Goal: Task Accomplishment & Management: Complete application form

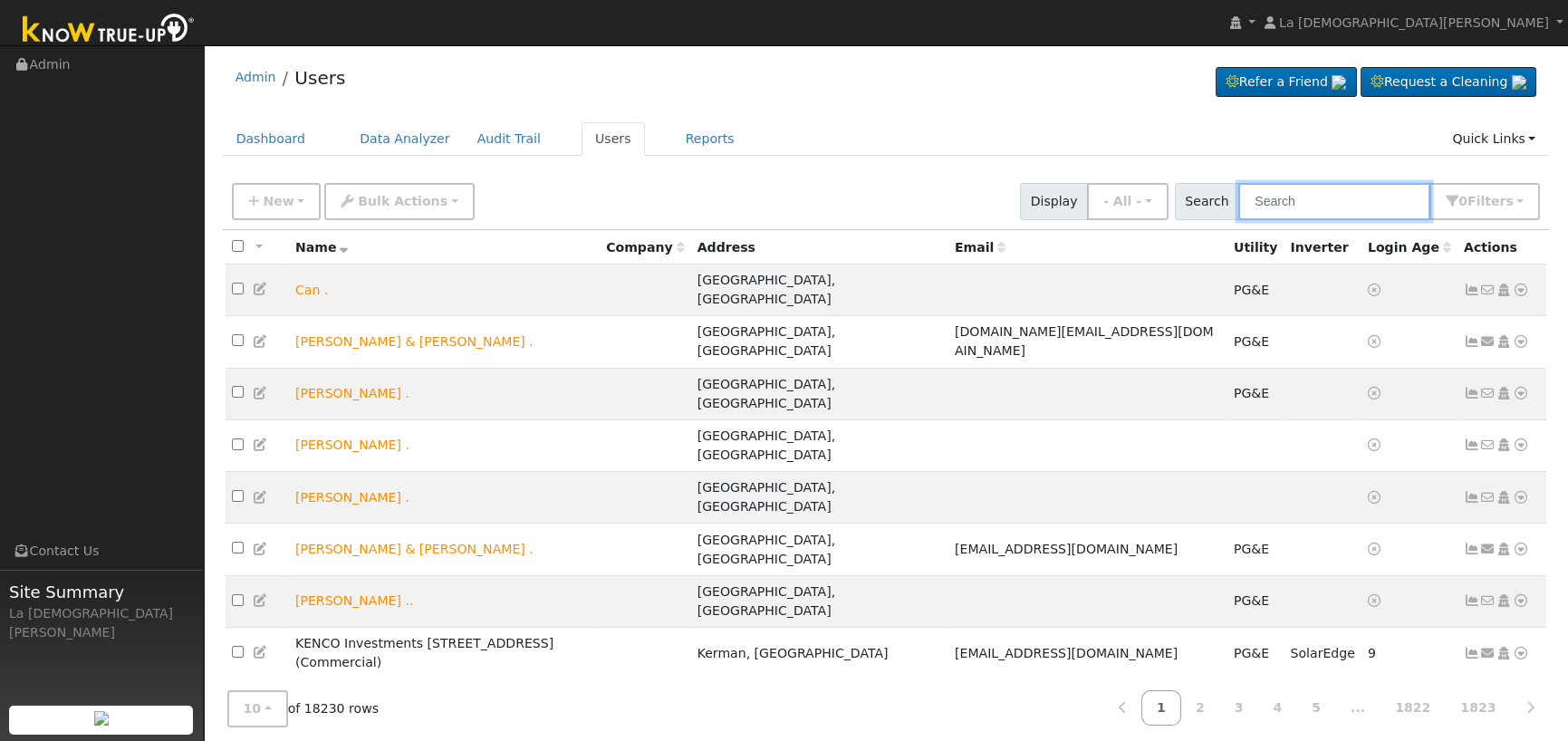
paste input "Deepa Gopavaram"
type input "Deepa Gopavaram"
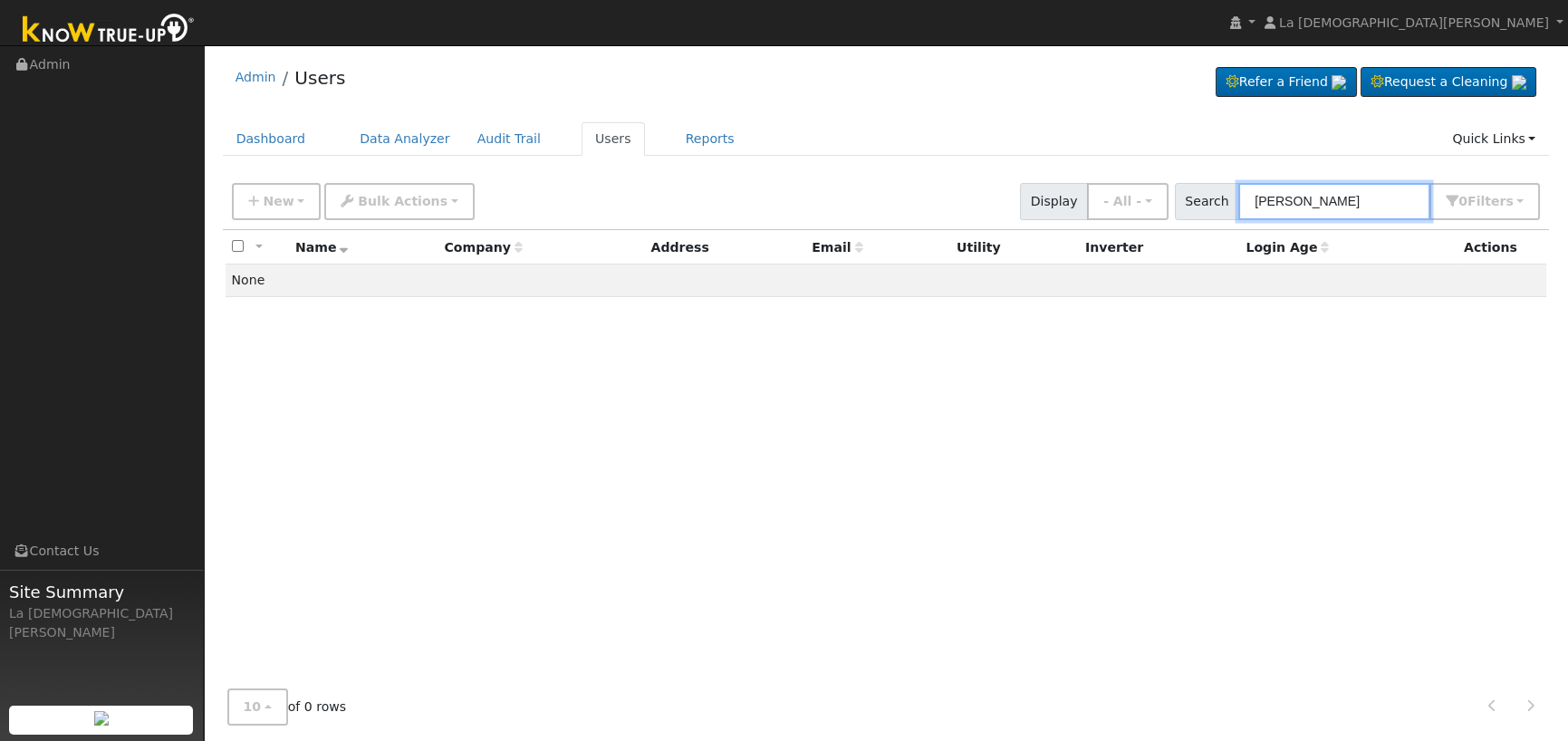
drag, startPoint x: 1404, startPoint y: 195, endPoint x: 988, endPoint y: 216, distance: 416.5
click at [988, 216] on div "New Add User Quick Add Quick Connect Quick Convert Lead Bulk Actions Send Email…" at bounding box center [885, 198] width 1315 height 43
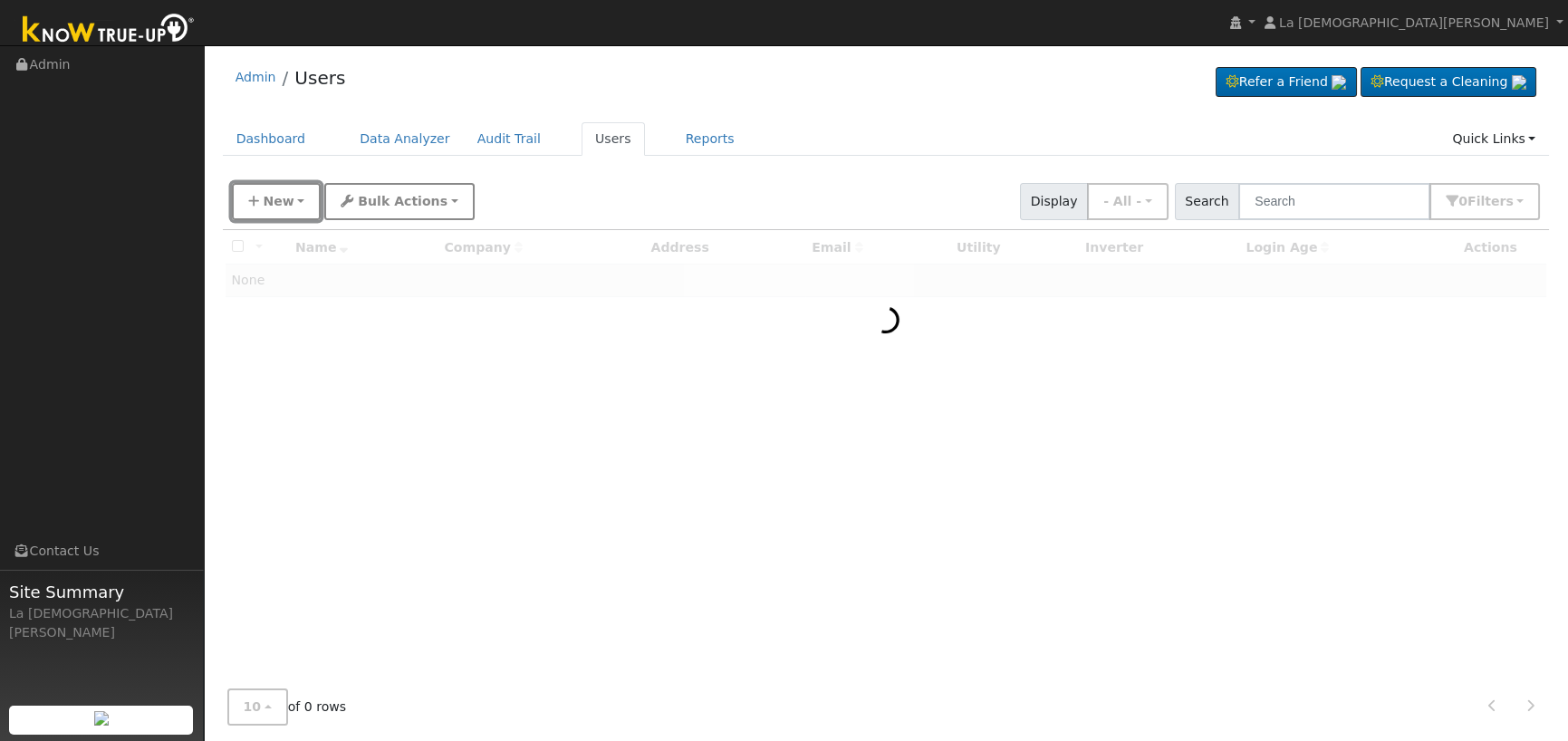
drag, startPoint x: 290, startPoint y: 202, endPoint x: 353, endPoint y: 208, distance: 63.3
click at [289, 202] on button "New" at bounding box center [276, 202] width 89 height 37
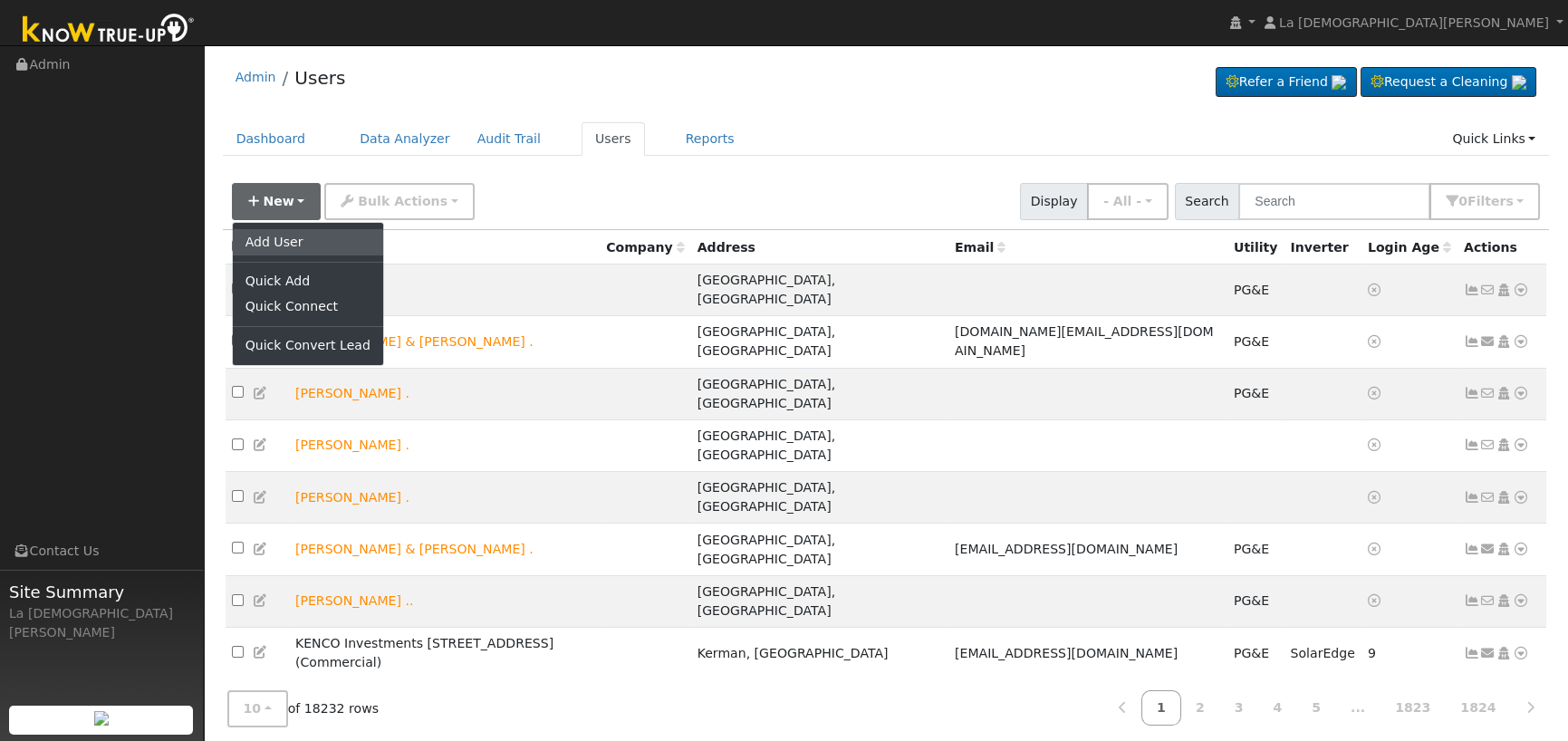
click at [296, 237] on link "Add User" at bounding box center [307, 242] width 150 height 25
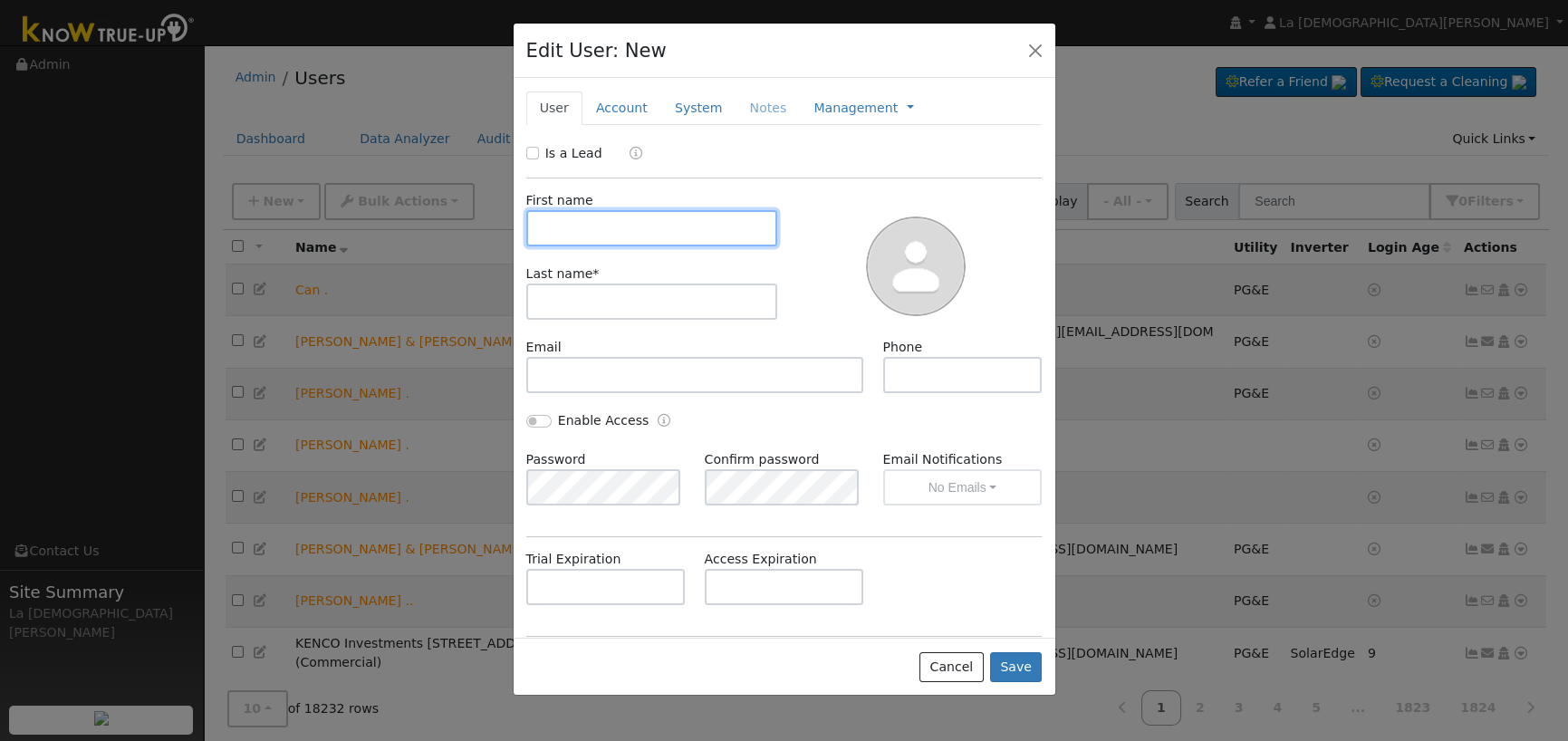
paste input "Deepa Gopavaram"
type input "Deepa Gopavaram"
click at [527, 155] on input "Is a Lead" at bounding box center [532, 153] width 13 height 13
checkbox input "true"
click at [625, 229] on input "Deepa Gopavaram" at bounding box center [652, 227] width 252 height 36
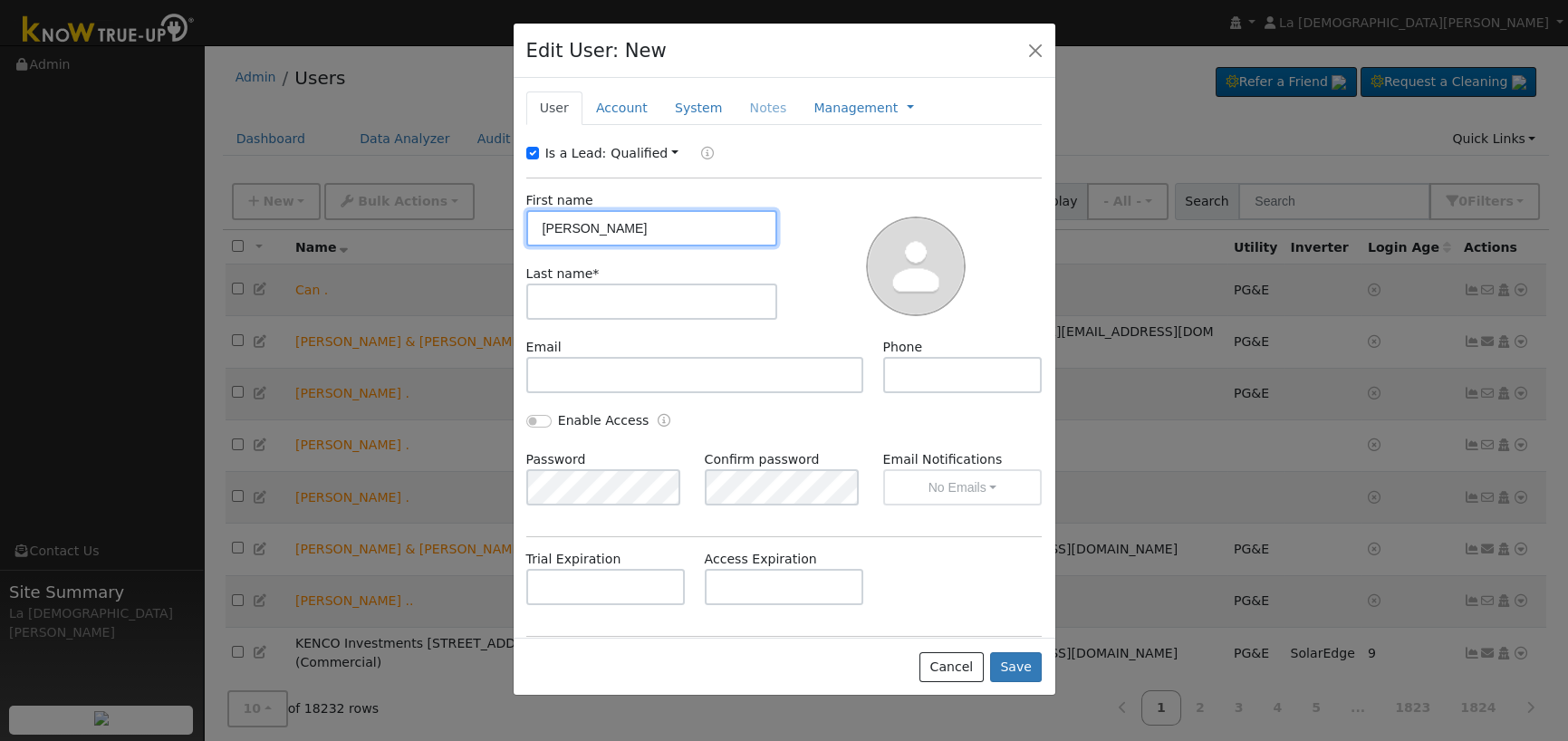
click at [626, 225] on input "Deepa Gopavaram" at bounding box center [652, 227] width 252 height 36
click at [628, 224] on input "Deepa Gopavaram" at bounding box center [652, 227] width 252 height 36
type input "Deepa"
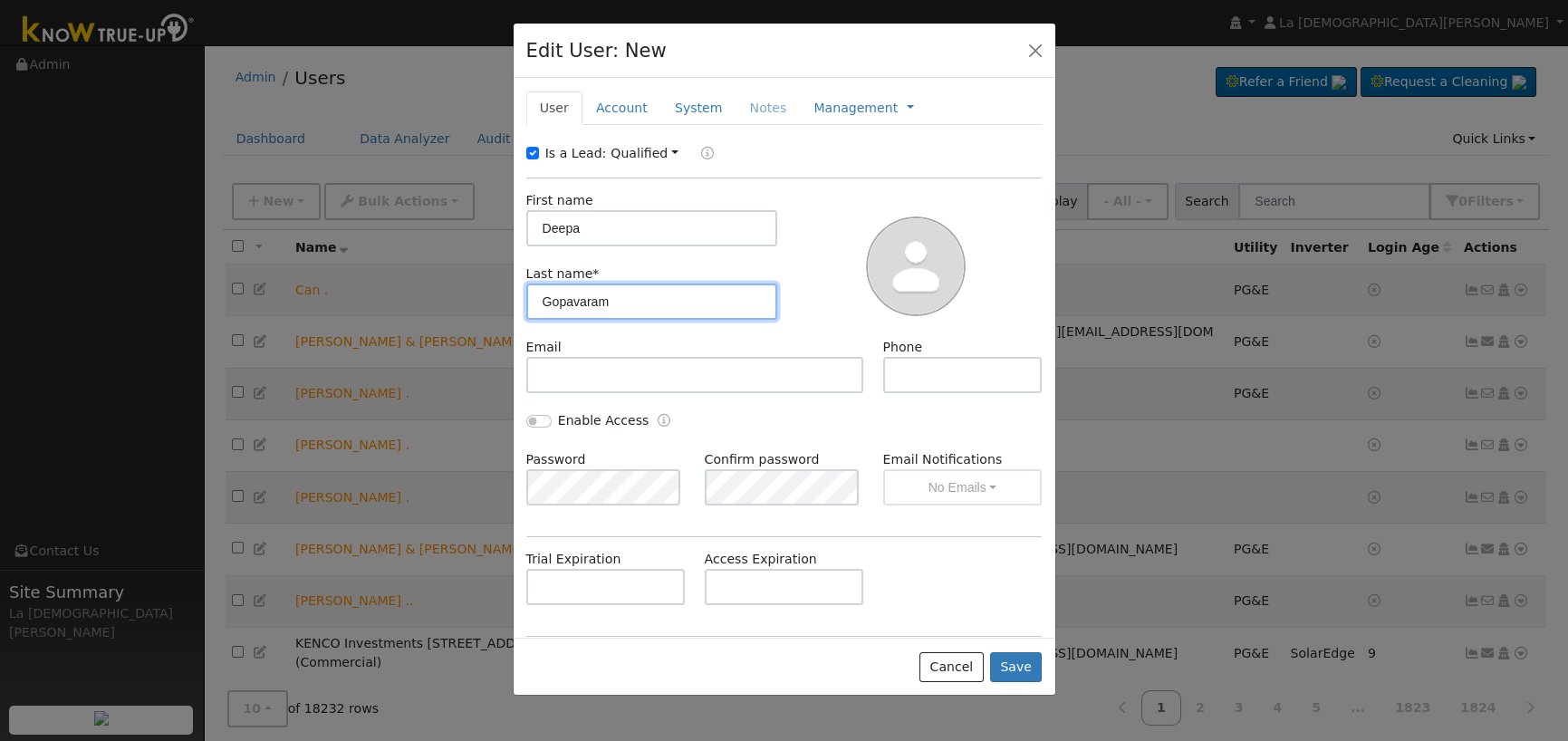
type input "Gopavaram"
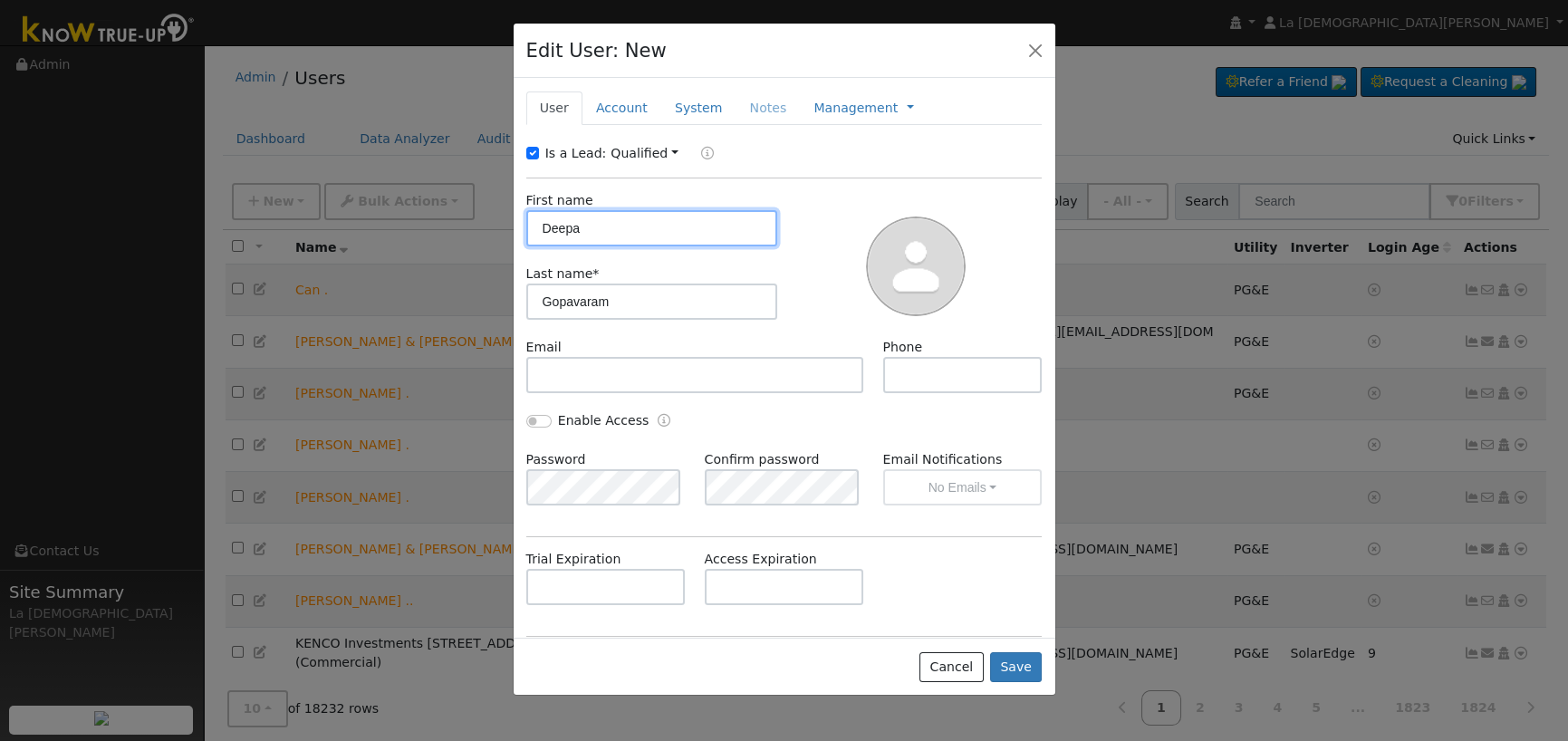
click at [640, 222] on input "Deepa" at bounding box center [652, 227] width 252 height 36
type input "Deepa"
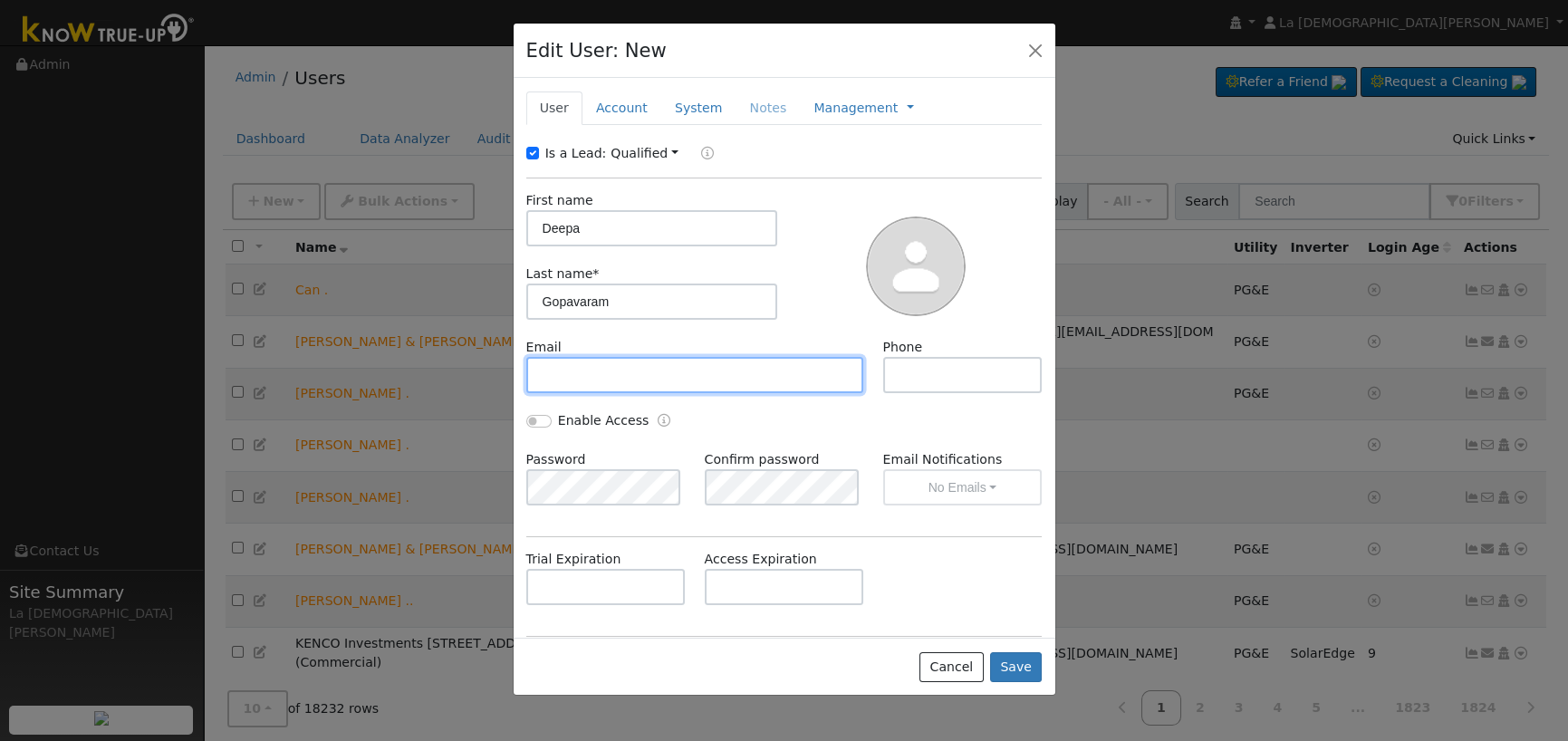
paste input "deepa_gopavaram@yahoo.com"
type input "deepa_gopavaram@yahoo.com"
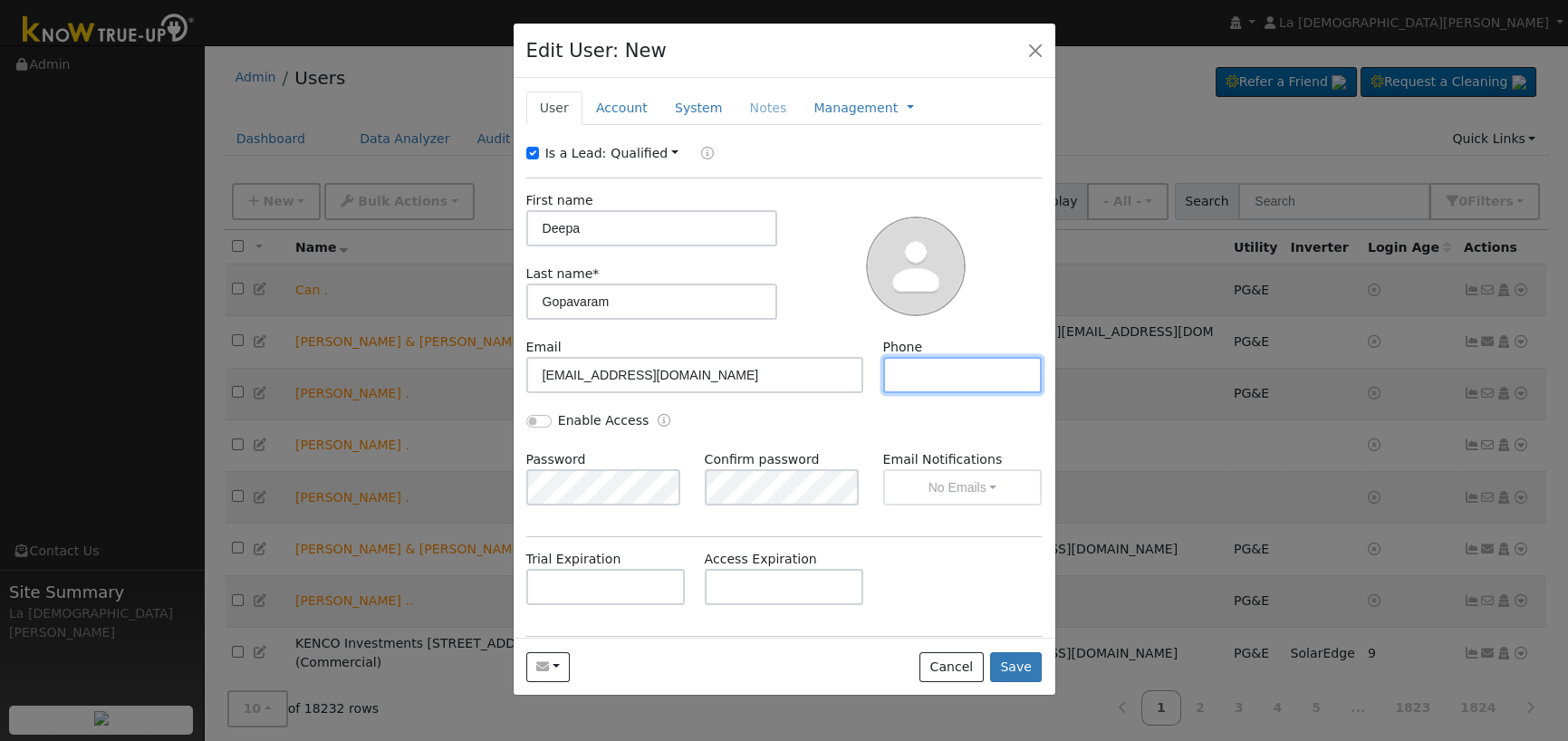
paste input "(570) 575-5845"
type input "(570) 575-5845"
click at [625, 104] on link "Account" at bounding box center [622, 108] width 78 height 33
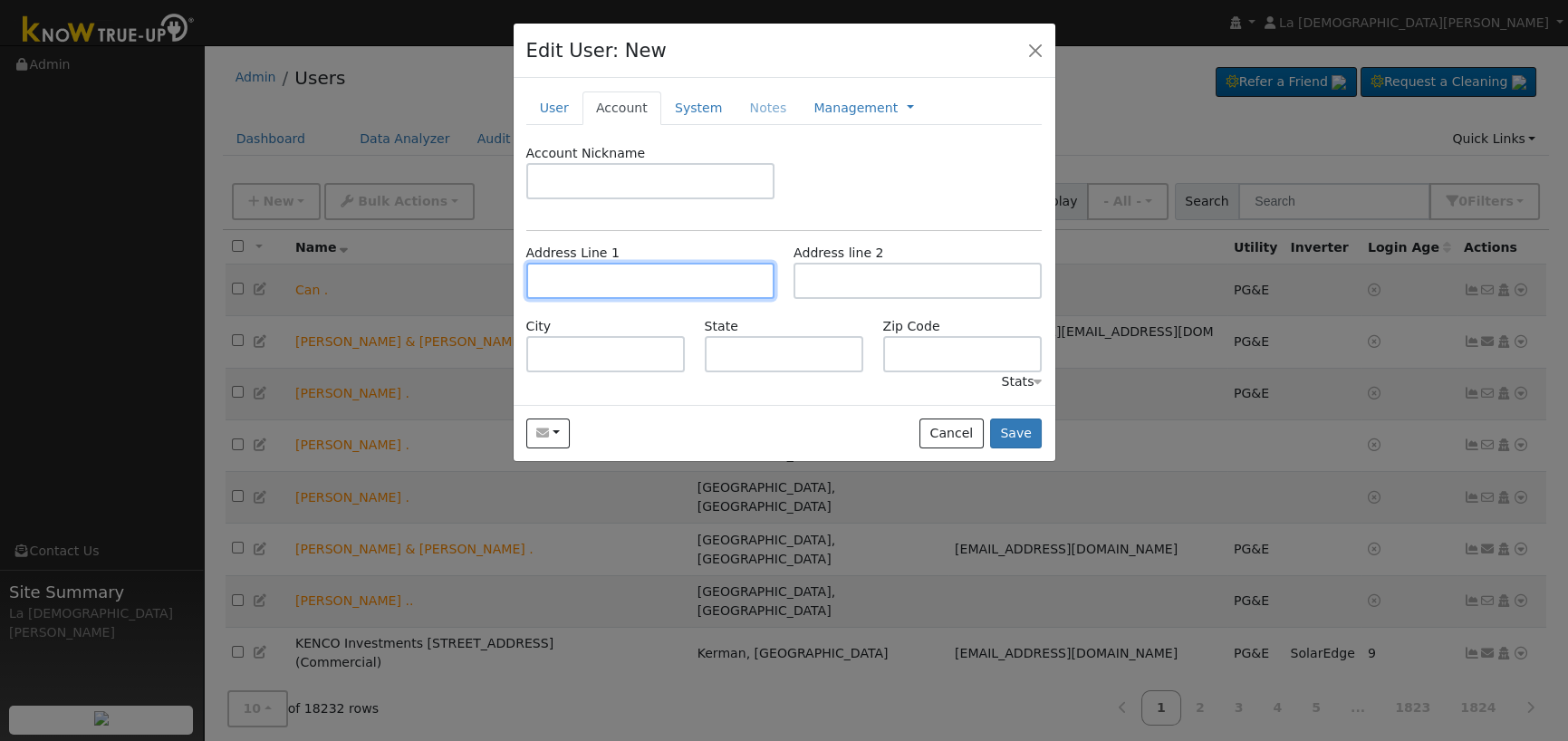
click at [593, 290] on input "text" at bounding box center [650, 280] width 248 height 36
paste input "11983 North Haidyn Avenue"
type input "11983 North Haidyn Avenue"
type input "Clovis"
type input "CA"
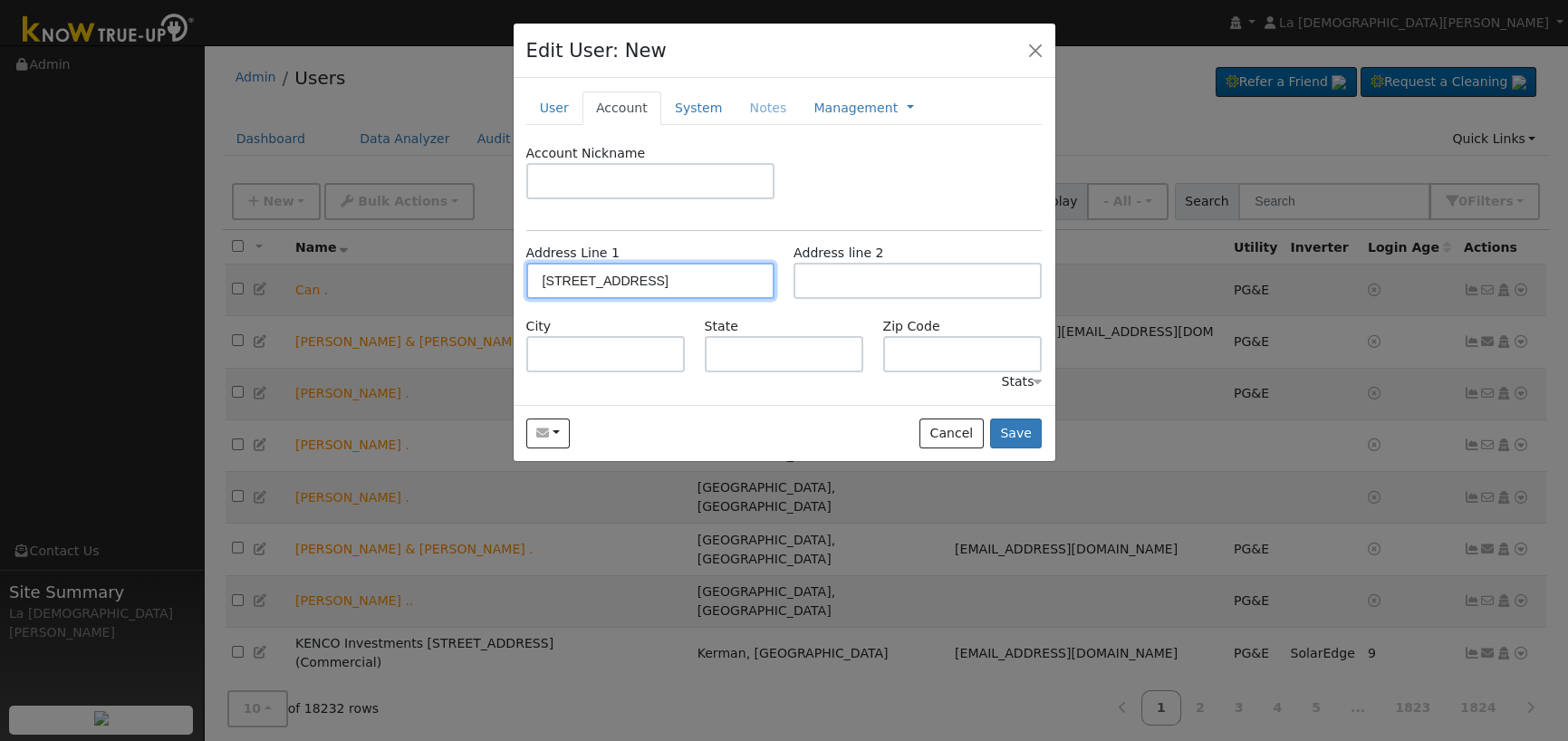
type input "93619"
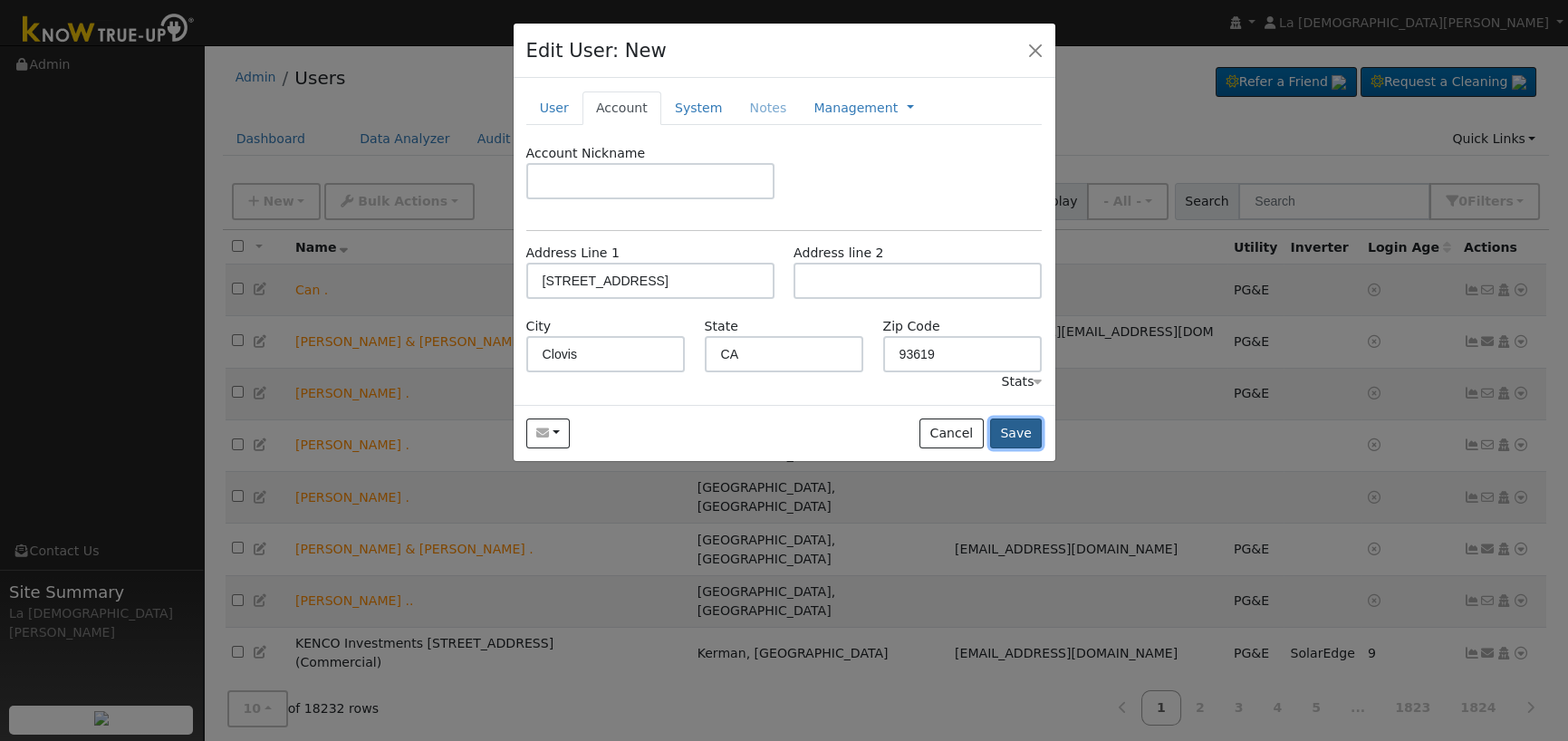
click at [1036, 431] on button "Save" at bounding box center [1017, 433] width 53 height 30
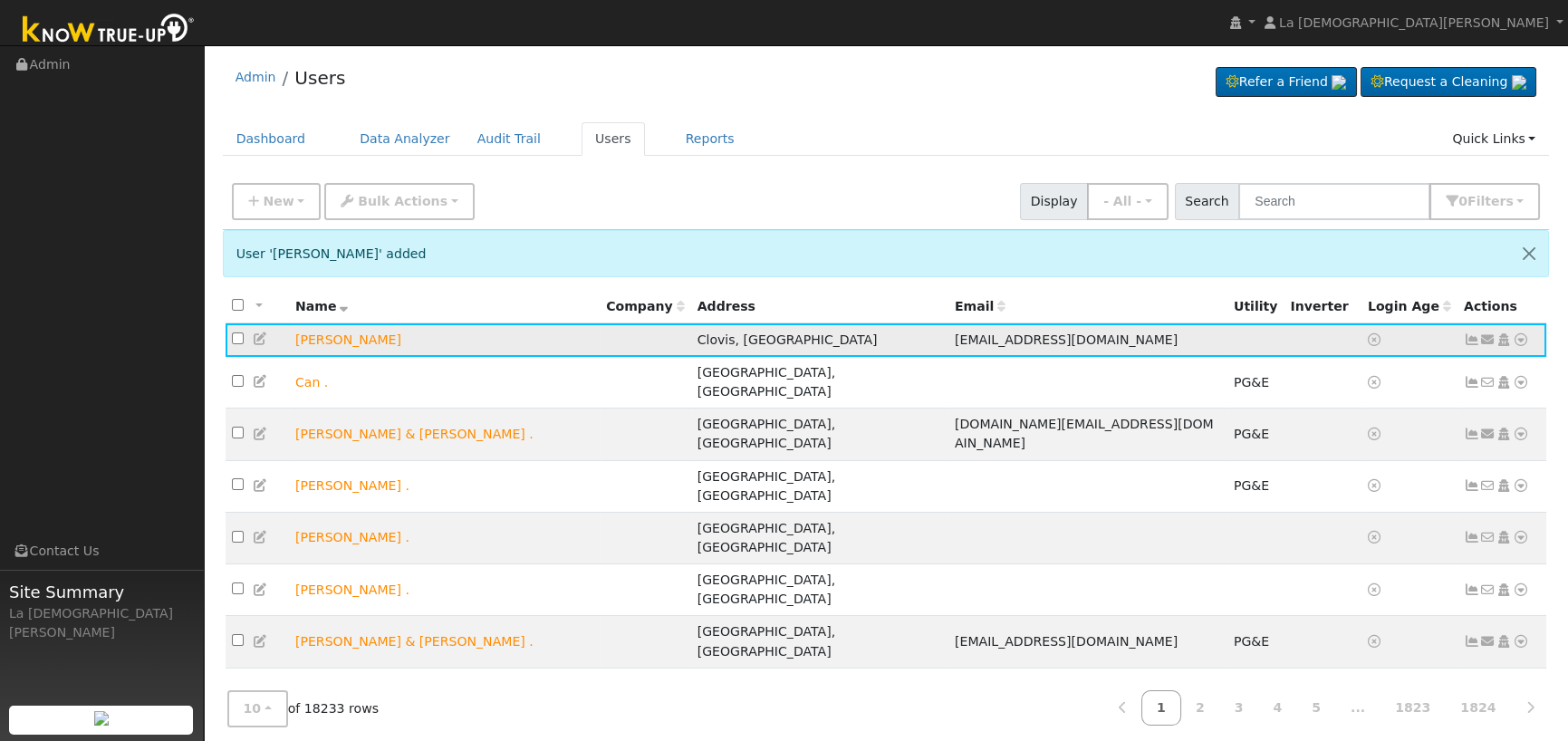
click at [1488, 342] on icon at bounding box center [1488, 339] width 17 height 13
click at [0, 0] on link "Connect Utility" at bounding box center [0, 0] width 0 height 0
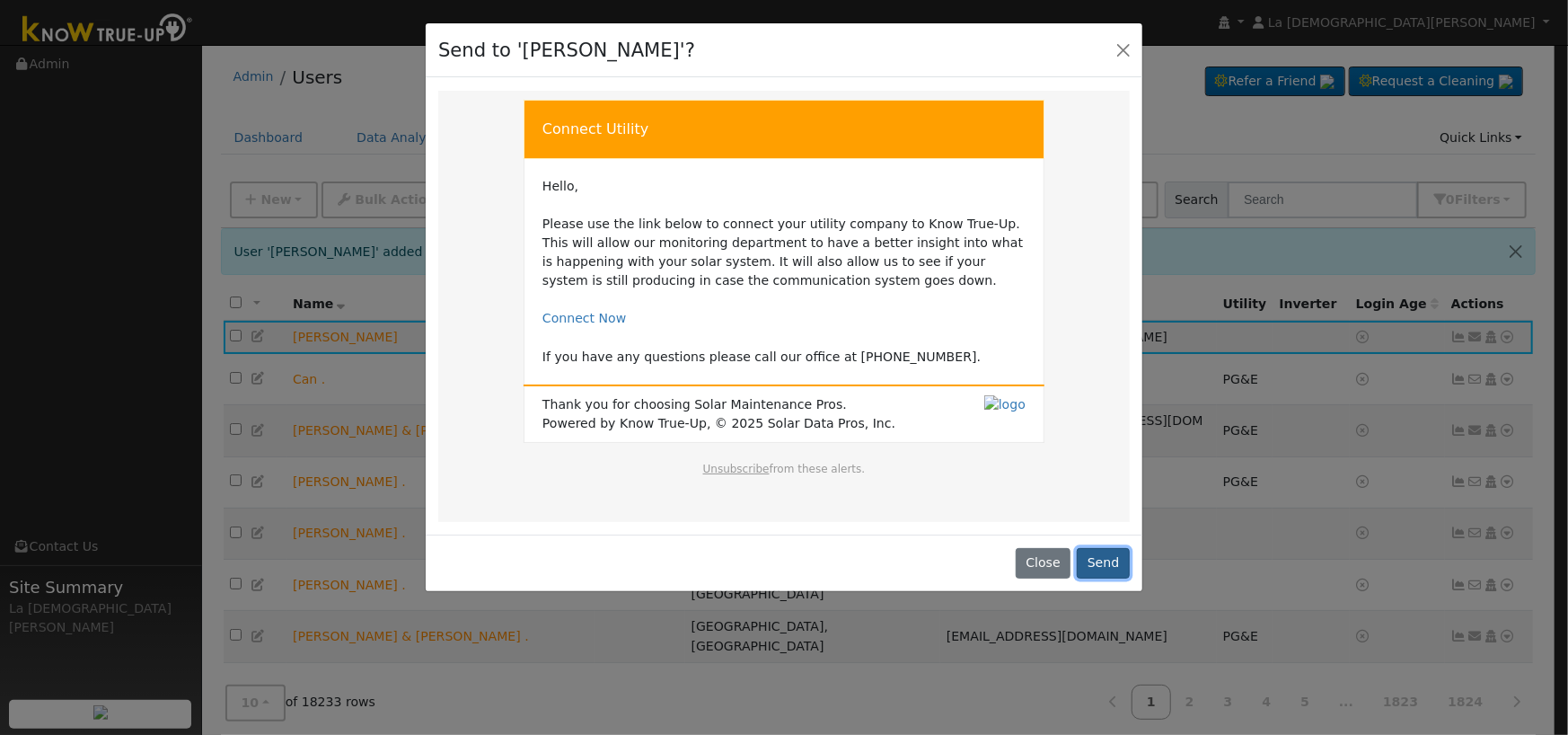
click at [1115, 559] on button "Send" at bounding box center [1102, 562] width 52 height 30
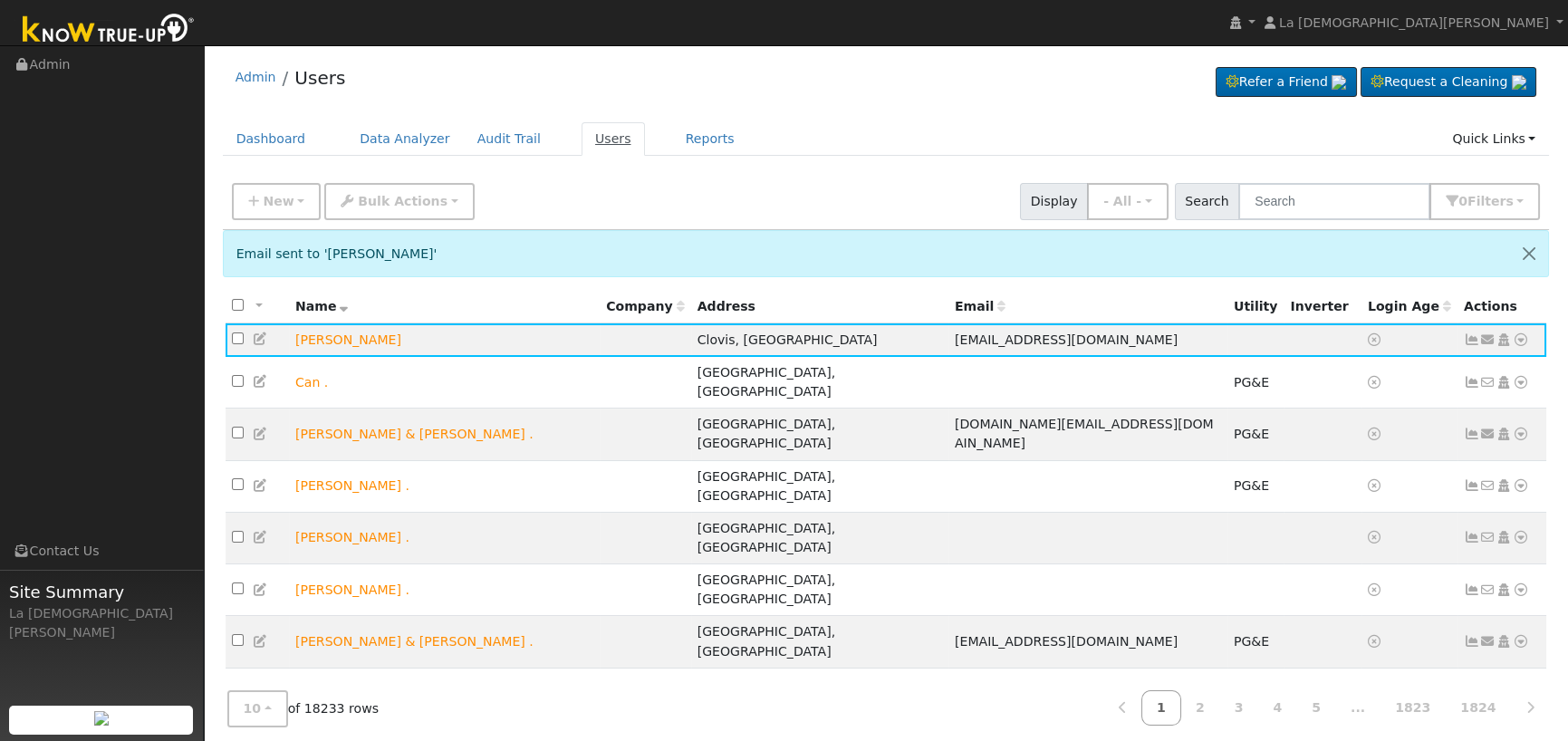
click at [582, 127] on link "Users" at bounding box center [613, 139] width 64 height 33
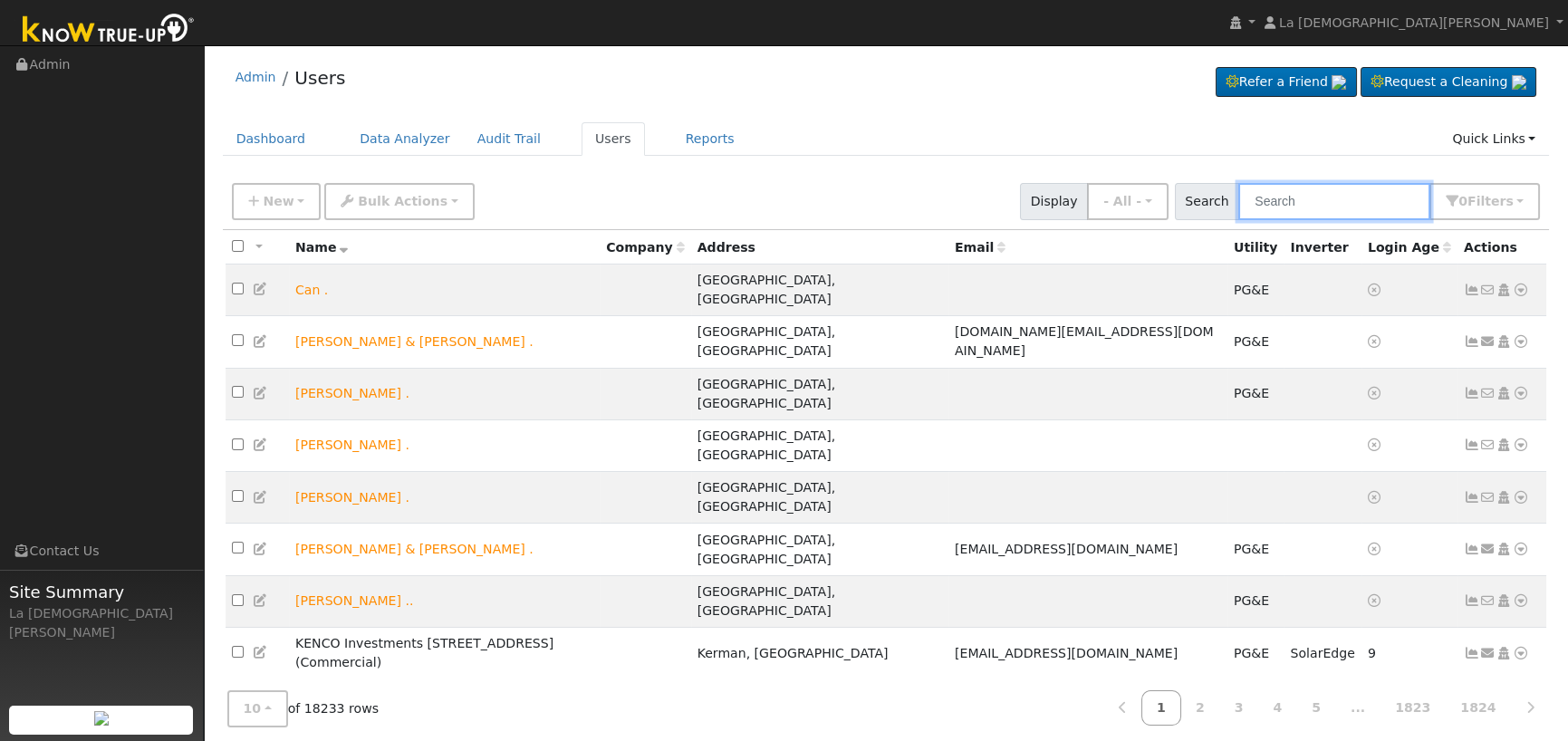
click at [1311, 201] on input "text" at bounding box center [1335, 202] width 192 height 37
paste input "Tanner McBurney"
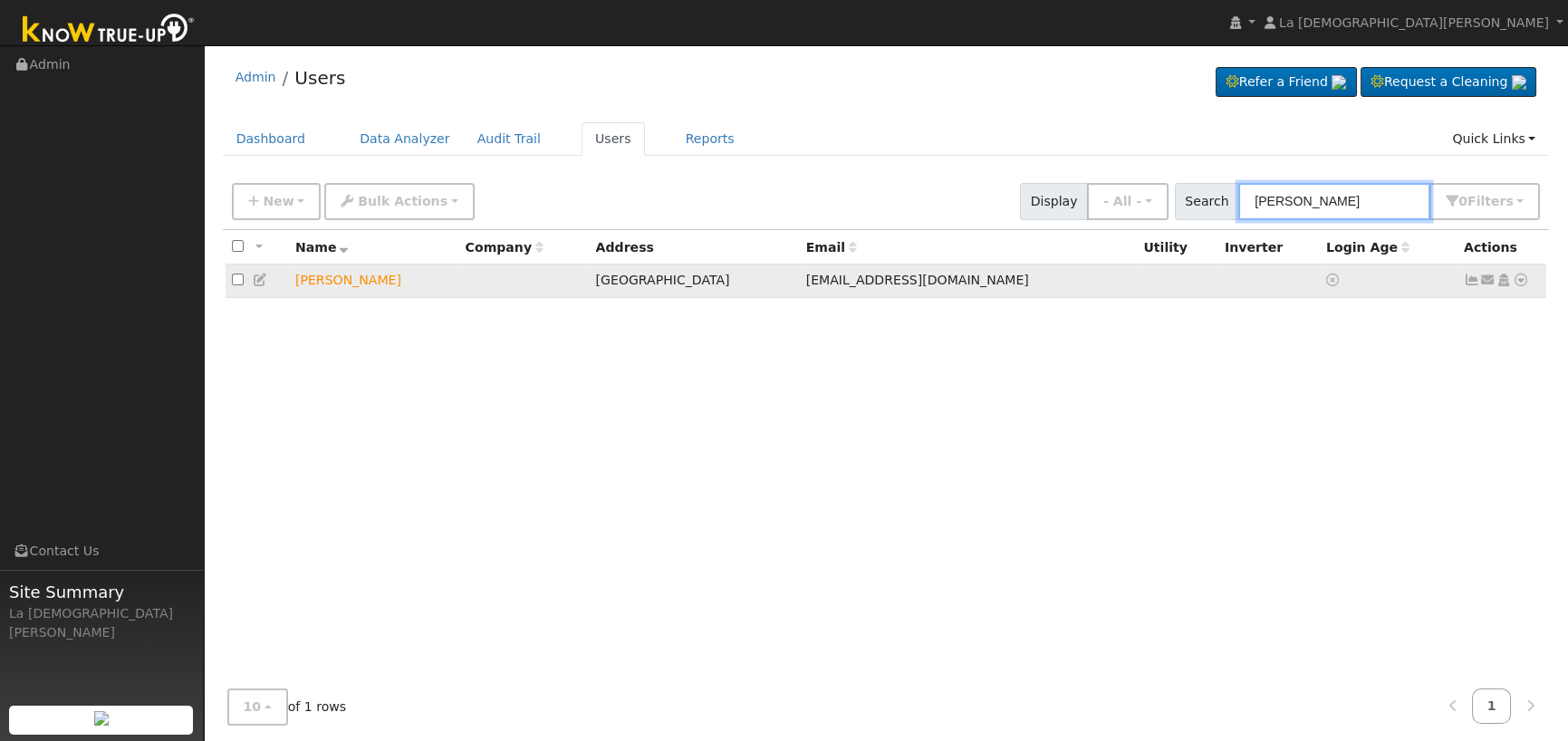
type input "Tanner McBurney"
click at [1491, 283] on icon at bounding box center [1488, 279] width 17 height 13
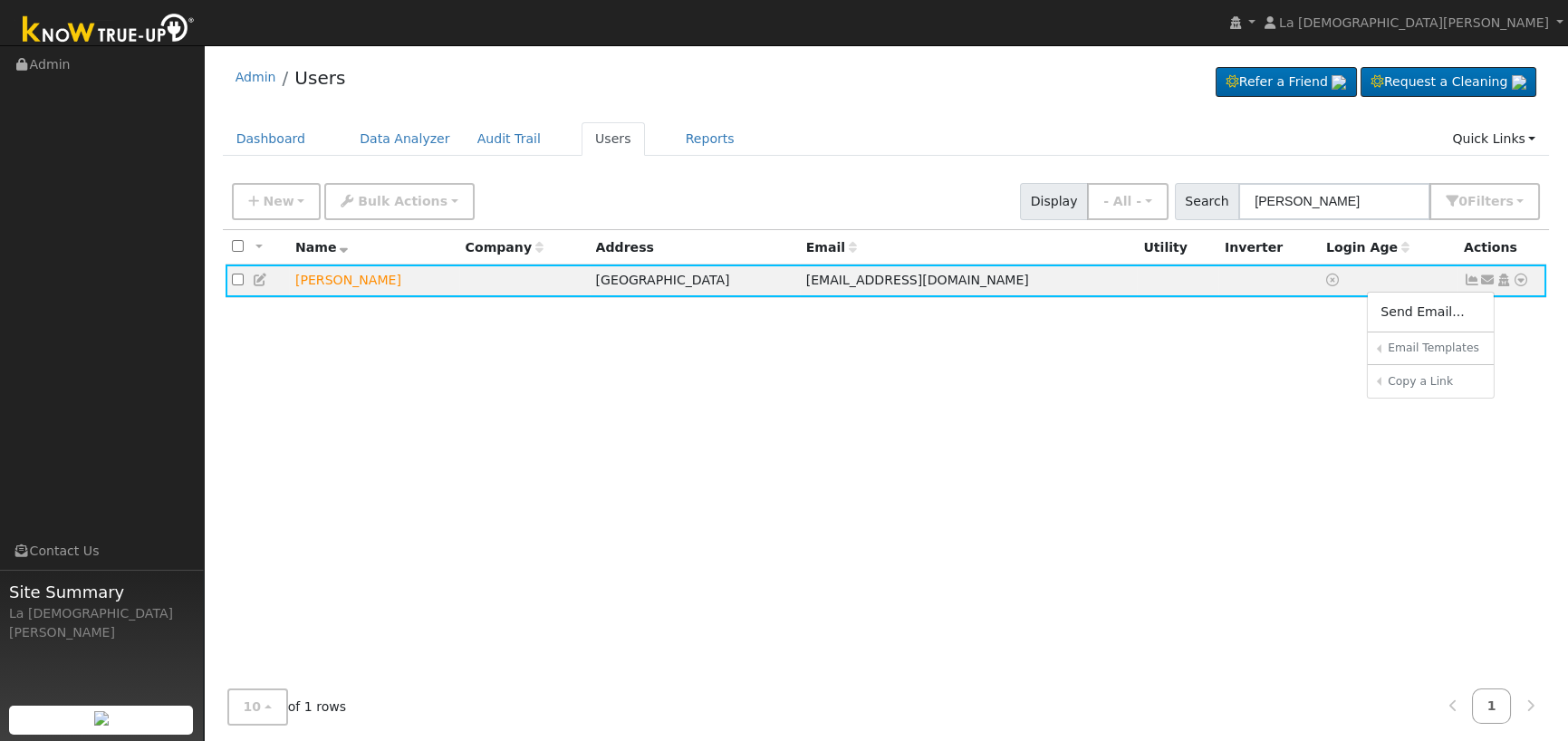
click at [0, 0] on link "Connect Utility" at bounding box center [0, 0] width 0 height 0
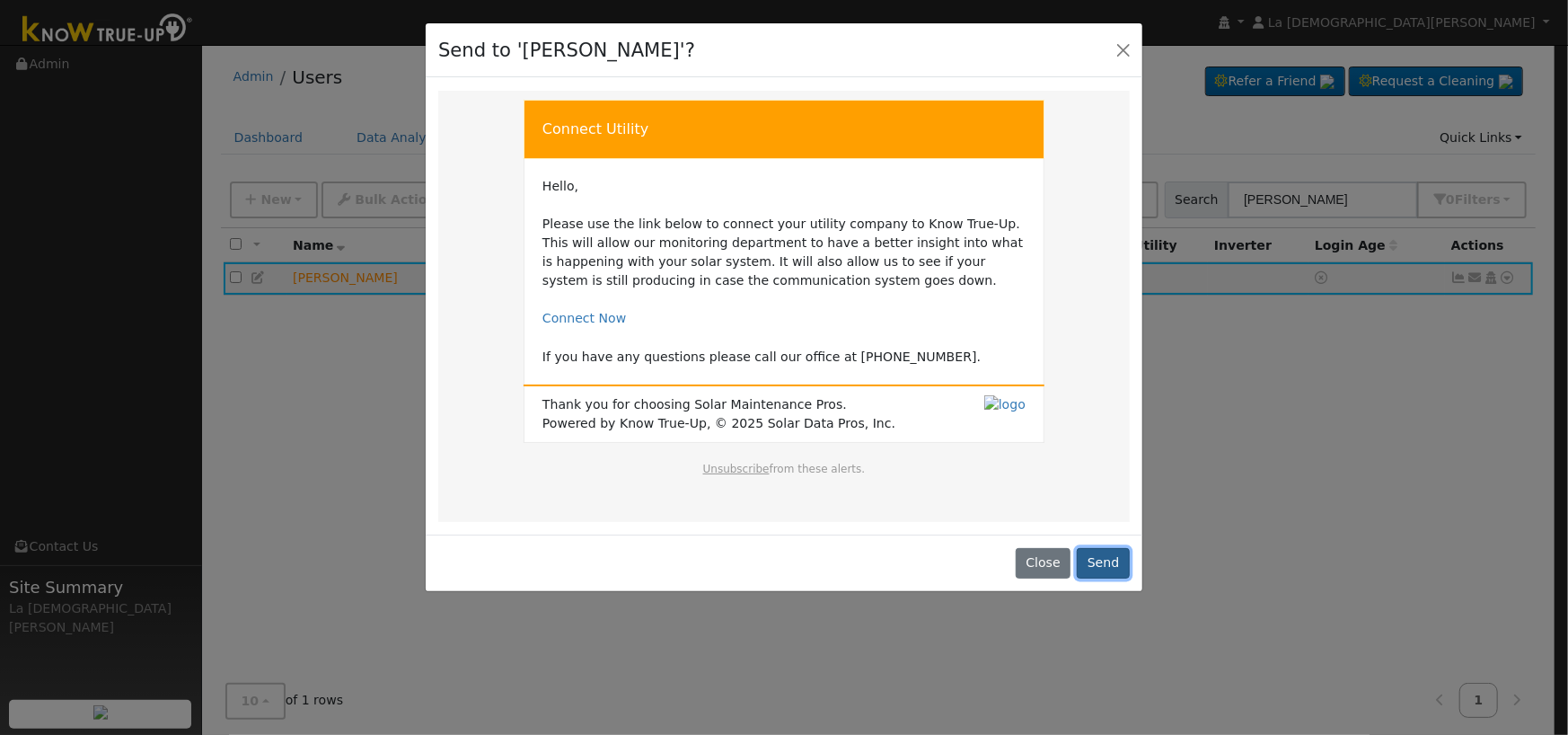
click at [1114, 562] on button "Send" at bounding box center [1102, 562] width 52 height 30
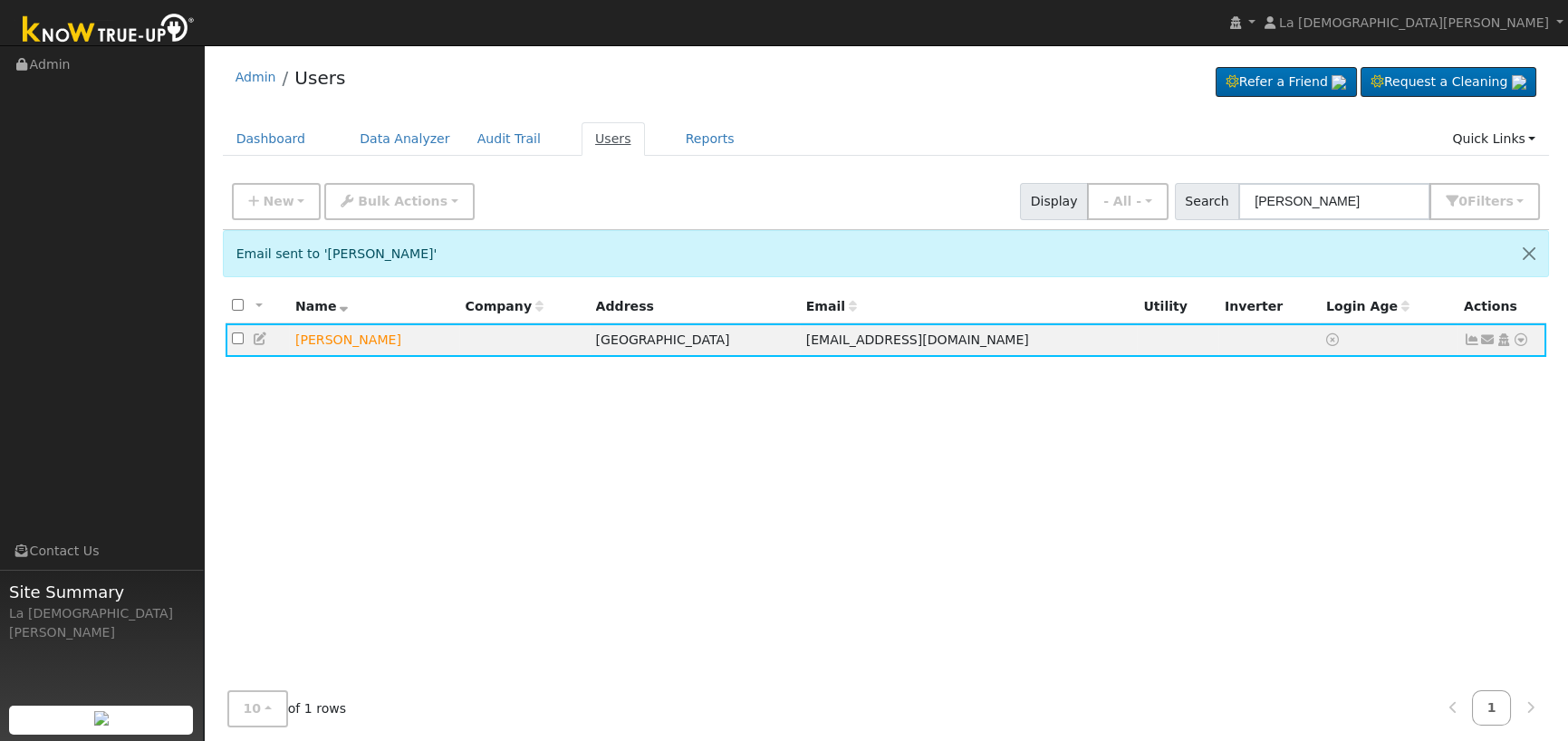
click at [582, 136] on link "Users" at bounding box center [613, 139] width 64 height 33
